Goal: Transaction & Acquisition: Subscribe to service/newsletter

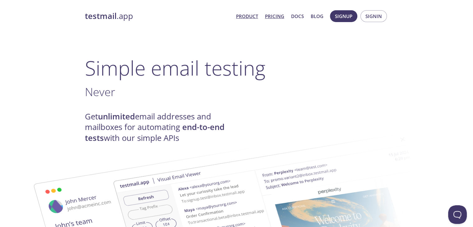
click at [280, 16] on link "Pricing" at bounding box center [274, 16] width 19 height 8
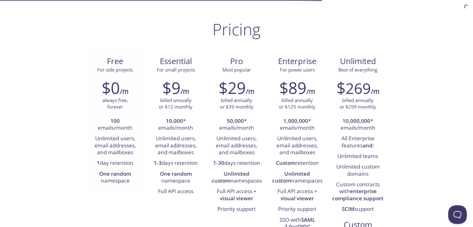
scroll to position [62, 0]
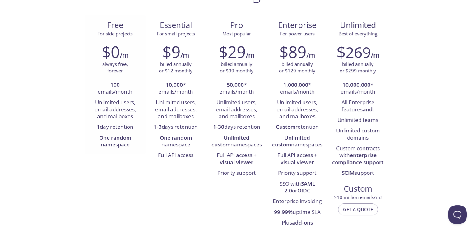
click at [105, 112] on li "Unlimited users, email addresses, and mailboxes" at bounding box center [115, 109] width 51 height 25
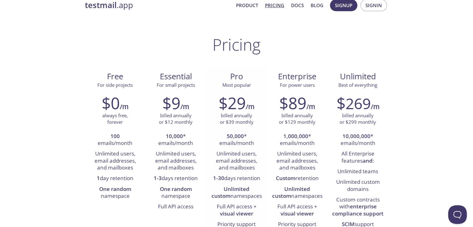
scroll to position [0, 0]
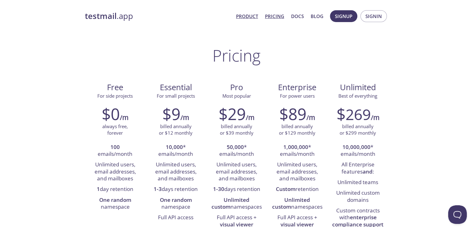
click at [247, 15] on link "Product" at bounding box center [247, 16] width 22 height 8
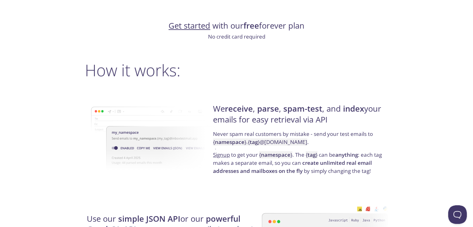
scroll to position [467, 0]
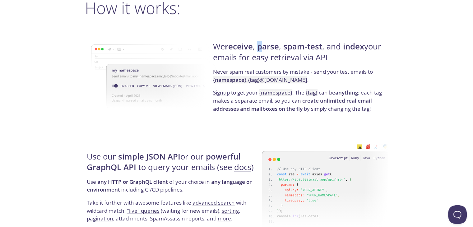
drag, startPoint x: 262, startPoint y: 47, endPoint x: 289, endPoint y: 46, distance: 26.5
click at [270, 47] on strong "parse" at bounding box center [268, 46] width 22 height 11
click at [305, 46] on strong "spam-test" at bounding box center [303, 46] width 39 height 11
drag, startPoint x: 342, startPoint y: 46, endPoint x: 376, endPoint y: 49, distance: 34.0
click at [375, 49] on h4 "We receive , parse , spam-test , and index your emails for easy retrieval via A…" at bounding box center [299, 54] width 173 height 26
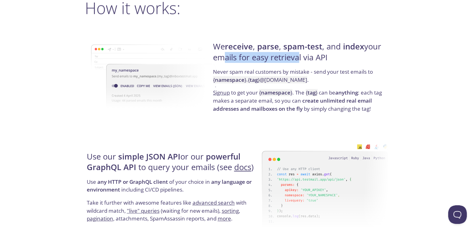
drag, startPoint x: 220, startPoint y: 60, endPoint x: 310, endPoint y: 57, distance: 89.4
click at [304, 57] on h4 "We receive , parse , spam-test , and index your emails for easy retrieval via A…" at bounding box center [299, 54] width 173 height 26
click at [321, 56] on h4 "We receive , parse , spam-test , and index your emails for easy retrieval via A…" at bounding box center [299, 54] width 173 height 26
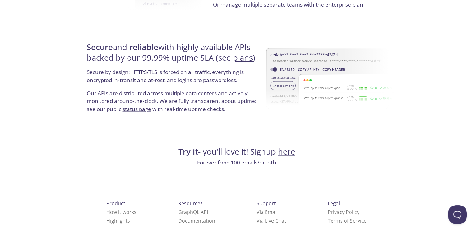
scroll to position [1196, 0]
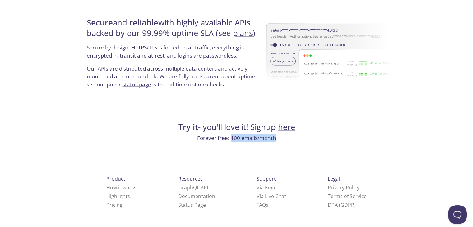
drag, startPoint x: 231, startPoint y: 137, endPoint x: 288, endPoint y: 135, distance: 56.7
click at [286, 136] on p "Forever free: 100 emails/month" at bounding box center [237, 138] width 304 height 8
click at [106, 185] on link "How it works" at bounding box center [121, 187] width 30 height 7
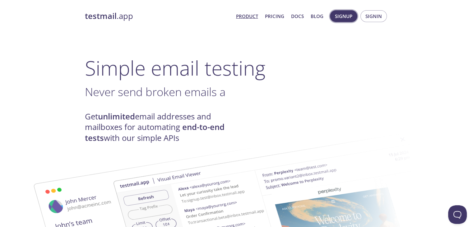
click at [348, 17] on span "Signup" at bounding box center [343, 16] width 17 height 8
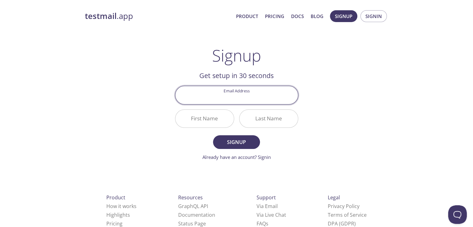
click at [242, 96] on input "Email Address" at bounding box center [237, 95] width 123 height 18
click at [251, 97] on input "Email Address" at bounding box center [237, 95] width 123 height 18
paste input "[EMAIL_ADDRESS][DOMAIN_NAME]"
type input "[EMAIL_ADDRESS][DOMAIN_NAME]"
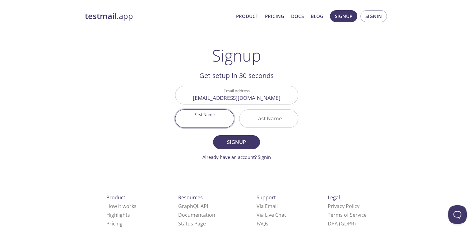
click at [218, 122] on input "First Name" at bounding box center [205, 119] width 59 height 18
type input "[PERSON_NAME]"
click at [275, 120] on input "Last Name" at bounding box center [269, 119] width 59 height 18
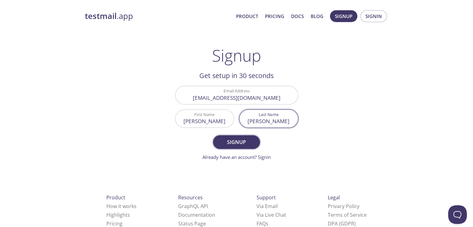
type input "[PERSON_NAME]"
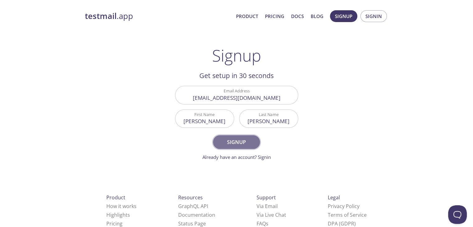
click at [242, 146] on span "Signup" at bounding box center [236, 142] width 33 height 9
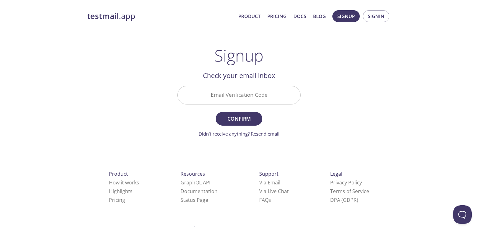
click at [230, 97] on input "Email Verification Code" at bounding box center [239, 95] width 123 height 18
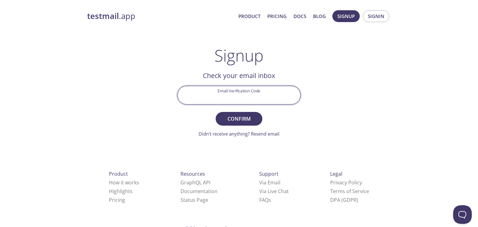
paste input "QQ6MMBD"
type input "QQ6MMBD"
click at [240, 115] on span "Confirm" at bounding box center [239, 119] width 33 height 9
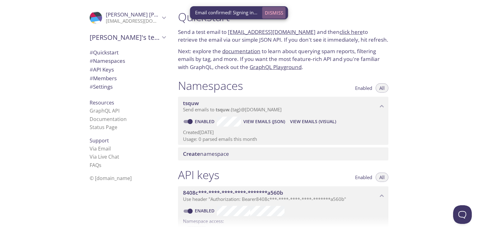
click at [278, 13] on span "Dismiss" at bounding box center [274, 13] width 18 height 8
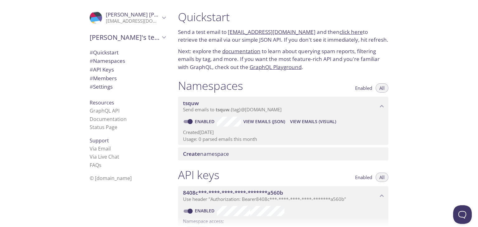
drag, startPoint x: 228, startPoint y: 31, endPoint x: 304, endPoint y: 31, distance: 76.6
click at [304, 31] on p "Send a test email to [EMAIL_ADDRESS][DOMAIN_NAME] and then click here to retrie…" at bounding box center [283, 36] width 210 height 16
copy link "[EMAIL_ADDRESS][DOMAIN_NAME]"
click at [182, 30] on p "Send a test email to [EMAIL_ADDRESS][DOMAIN_NAME] and then click here to retrie…" at bounding box center [283, 36] width 210 height 16
click at [100, 112] on link "GraphQL API" at bounding box center [105, 110] width 30 height 7
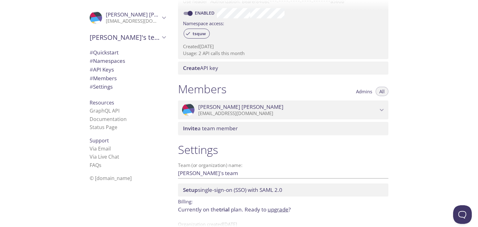
scroll to position [215, 0]
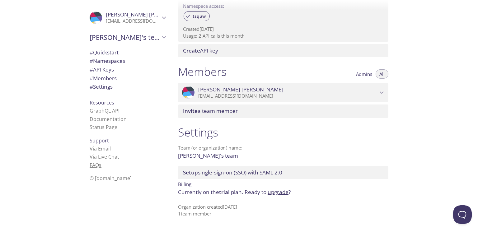
click at [93, 166] on link "FAQ s" at bounding box center [96, 165] width 12 height 7
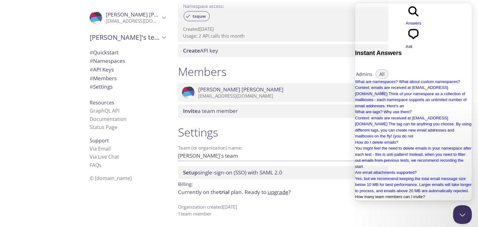
scroll to position [101, 0]
click at [465, 216] on button "Close Beacon popover" at bounding box center [461, 213] width 19 height 19
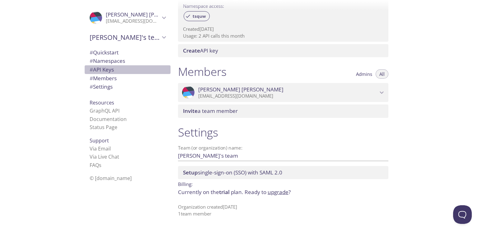
click at [107, 70] on span "# API Keys" at bounding box center [102, 69] width 24 height 7
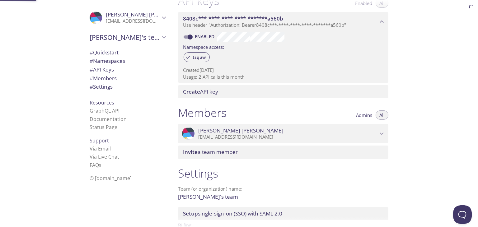
scroll to position [168, 0]
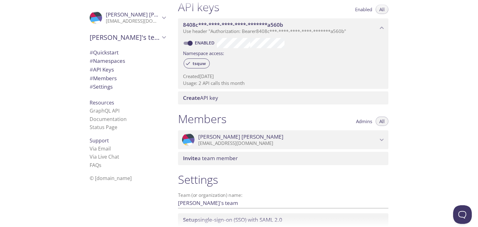
click at [216, 61] on div "tsquw" at bounding box center [283, 63] width 200 height 13
click at [192, 62] on span "tsquw" at bounding box center [199, 64] width 21 height 6
click at [198, 62] on span "tsquw" at bounding box center [199, 64] width 21 height 6
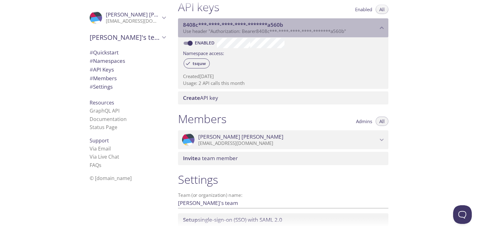
click at [378, 31] on icon "8408c***-****-****-****-*******a560b API key" at bounding box center [382, 28] width 8 height 8
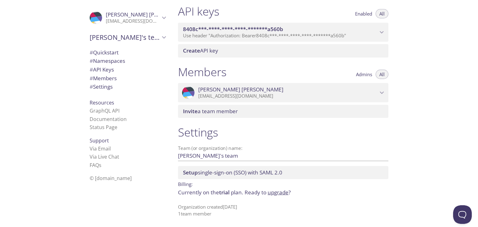
click at [379, 29] on icon "8408c***-****-****-****-*******a560b API key" at bounding box center [382, 32] width 8 height 8
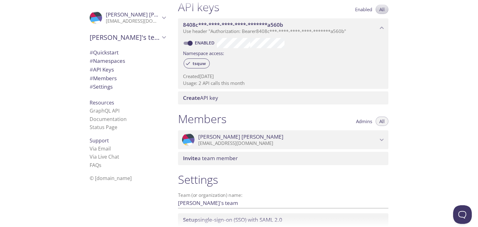
click at [383, 9] on span "All" at bounding box center [381, 9] width 5 height 0
click at [275, 105] on div "API keys Enabled All 8408c***-****-****-****-*******a560b Use header "Authoriza…" at bounding box center [283, 52] width 220 height 112
click at [279, 100] on span "Create API key" at bounding box center [284, 98] width 203 height 7
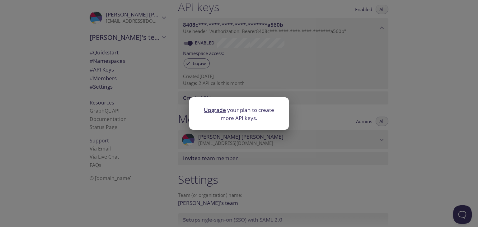
click at [309, 102] on div "Upgrade your plan to create more API keys." at bounding box center [239, 113] width 478 height 227
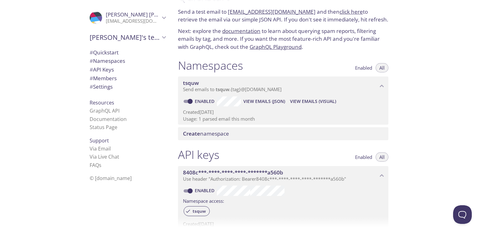
scroll to position [31, 0]
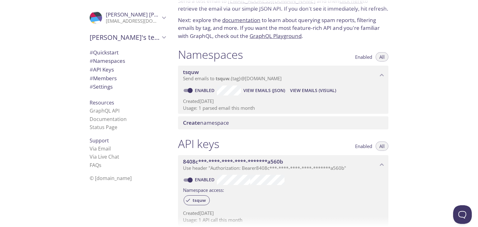
click at [106, 63] on span "# Namespaces" at bounding box center [107, 60] width 35 height 7
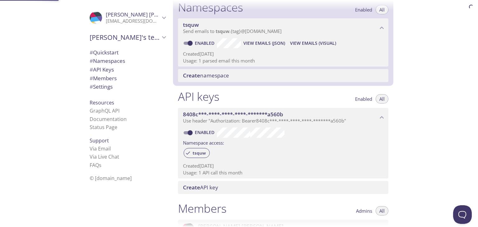
scroll to position [78, 0]
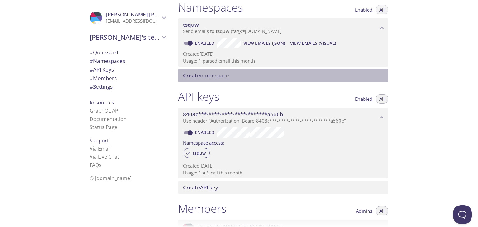
click at [228, 75] on span "Create namespace" at bounding box center [206, 75] width 46 height 7
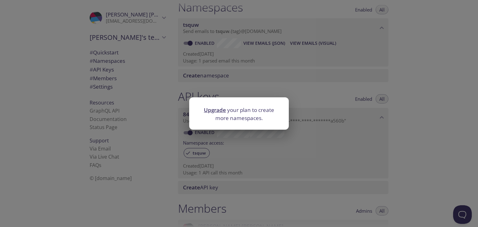
click at [324, 88] on div "Upgrade your plan to create more namespaces." at bounding box center [239, 113] width 478 height 227
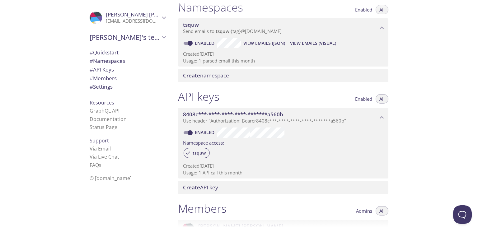
click at [221, 77] on span "Create namespace" at bounding box center [206, 75] width 46 height 7
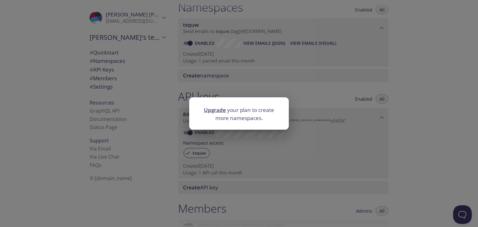
click at [308, 82] on div "Upgrade your plan to create more namespaces." at bounding box center [239, 113] width 478 height 227
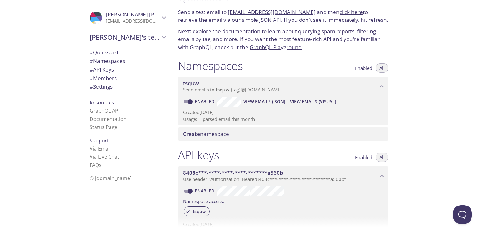
scroll to position [16, 0]
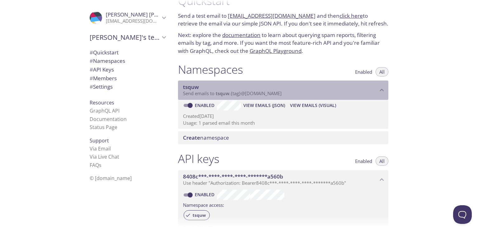
click at [357, 89] on span "tsquw" at bounding box center [280, 87] width 195 height 7
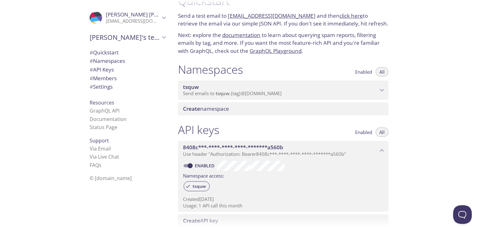
click at [351, 93] on p "Send emails to tsquw . {tag} @inbox.testmail.app" at bounding box center [280, 94] width 195 height 6
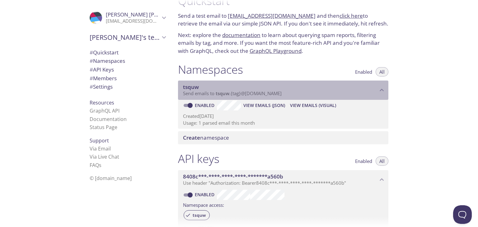
drag, startPoint x: 187, startPoint y: 87, endPoint x: 211, endPoint y: 86, distance: 23.7
click at [207, 86] on div "tsquw Send emails to tsquw . {tag} @inbox.testmail.app" at bounding box center [283, 90] width 210 height 19
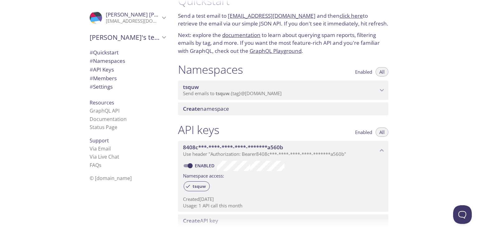
click at [222, 85] on span "tsquw" at bounding box center [280, 87] width 195 height 7
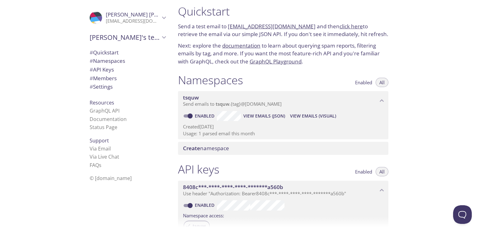
scroll to position [0, 0]
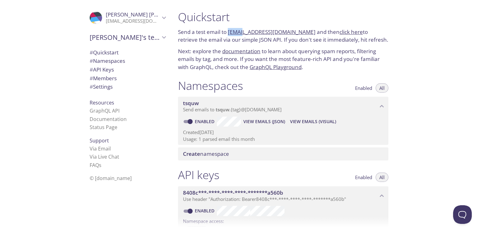
drag, startPoint x: 228, startPoint y: 30, endPoint x: 243, endPoint y: 30, distance: 15.0
click at [243, 30] on p "Send a test email to [EMAIL_ADDRESS][DOMAIN_NAME] and then click here to retrie…" at bounding box center [283, 36] width 210 height 16
copy link "tsquw"
click at [102, 69] on span "# API Keys" at bounding box center [102, 69] width 24 height 7
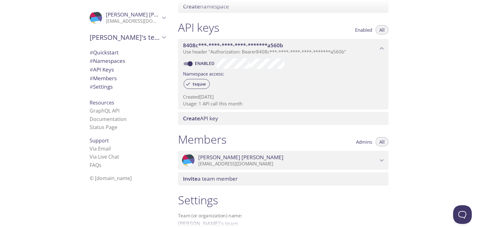
scroll to position [137, 0]
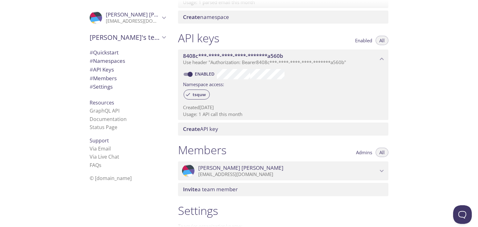
click at [331, 58] on span "8408c***-****-****-****-*******a560b" at bounding box center [280, 56] width 195 height 7
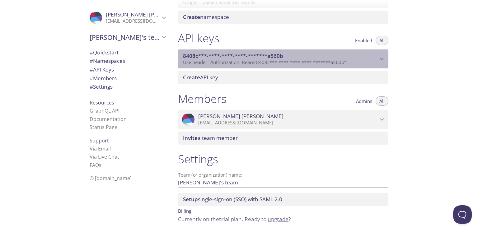
click at [265, 58] on span "8408c***-****-****-****-*******a560b" at bounding box center [233, 55] width 100 height 7
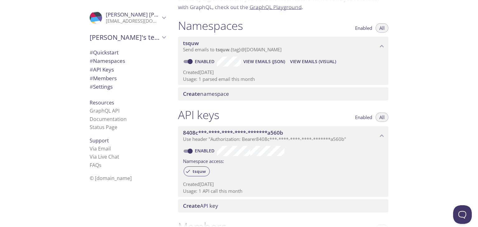
scroll to position [60, 0]
click at [356, 138] on p "Use header "Authorization: Bearer 8408c***-****-****-****-*******a560b "" at bounding box center [280, 140] width 195 height 6
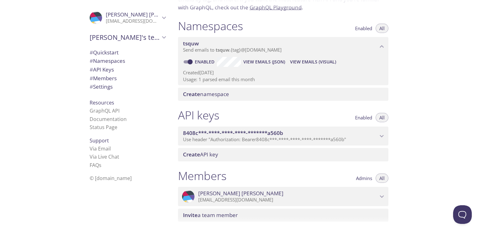
click at [358, 138] on p "Use header "Authorization: Bearer 8408c***-****-****-****-*******a560b "" at bounding box center [280, 140] width 195 height 6
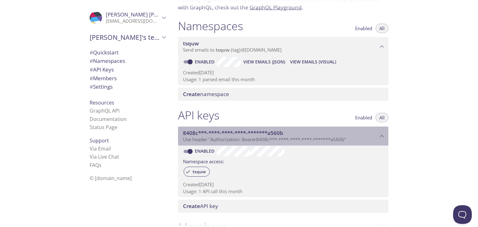
click at [295, 132] on span "8408c***-****-****-****-*******a560b" at bounding box center [280, 133] width 195 height 7
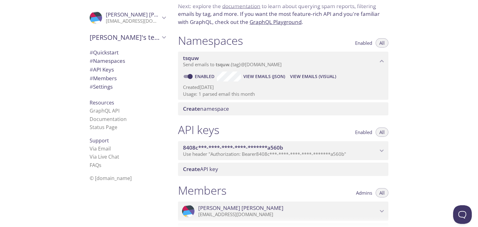
scroll to position [0, 0]
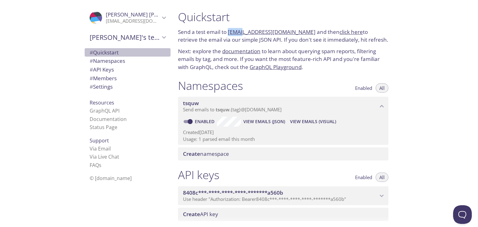
click at [115, 49] on span "# Quickstart" at bounding box center [104, 52] width 29 height 7
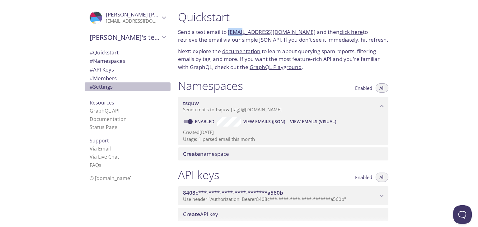
click at [106, 87] on span "# Settings" at bounding box center [101, 86] width 23 height 7
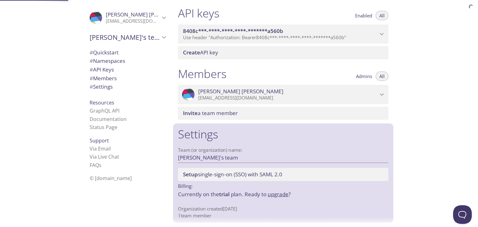
scroll to position [164, 0]
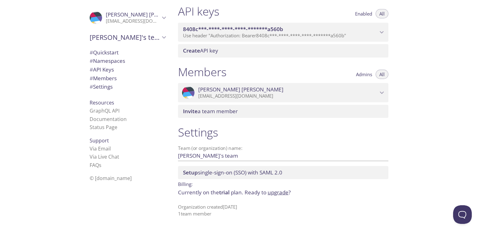
click at [98, 19] on div ".cls-1 { fill: #6d5ca8; } .cls-2 { fill: #3fc191; } .cls-3 { fill: #3b4752; } .…" at bounding box center [98, 18] width 16 height 12
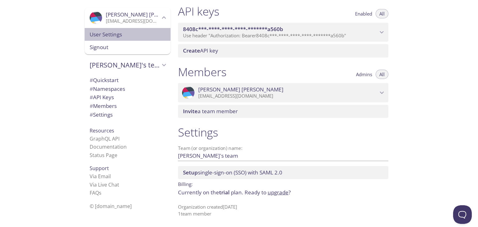
click at [123, 35] on span "User Settings" at bounding box center [128, 35] width 76 height 8
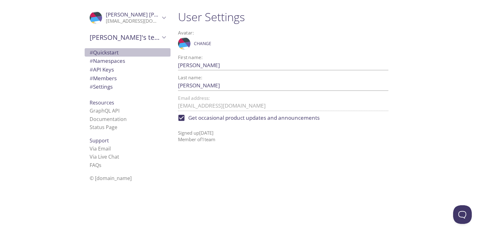
click at [117, 50] on span "# Quickstart" at bounding box center [128, 53] width 76 height 8
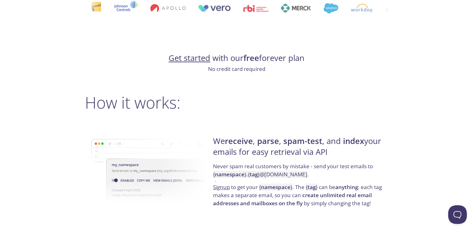
scroll to position [529, 0]
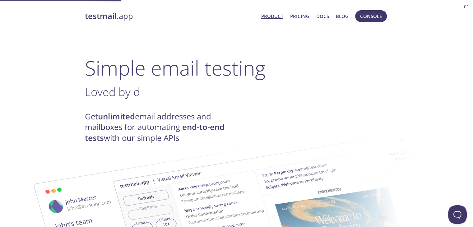
click at [246, 17] on link "testmail .app" at bounding box center [170, 16] width 171 height 11
click at [277, 20] on link "Product" at bounding box center [272, 16] width 22 height 8
click at [270, 16] on link "Product" at bounding box center [272, 16] width 22 height 8
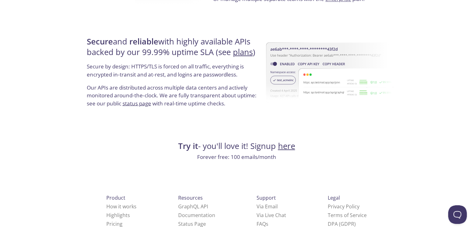
scroll to position [1196, 0]
